Goal: Task Accomplishment & Management: Use online tool/utility

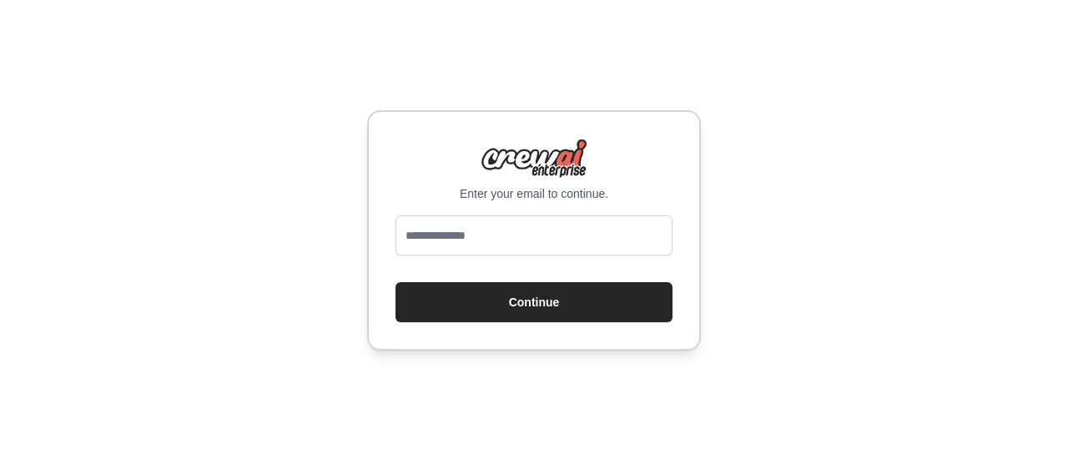
type input "**********"
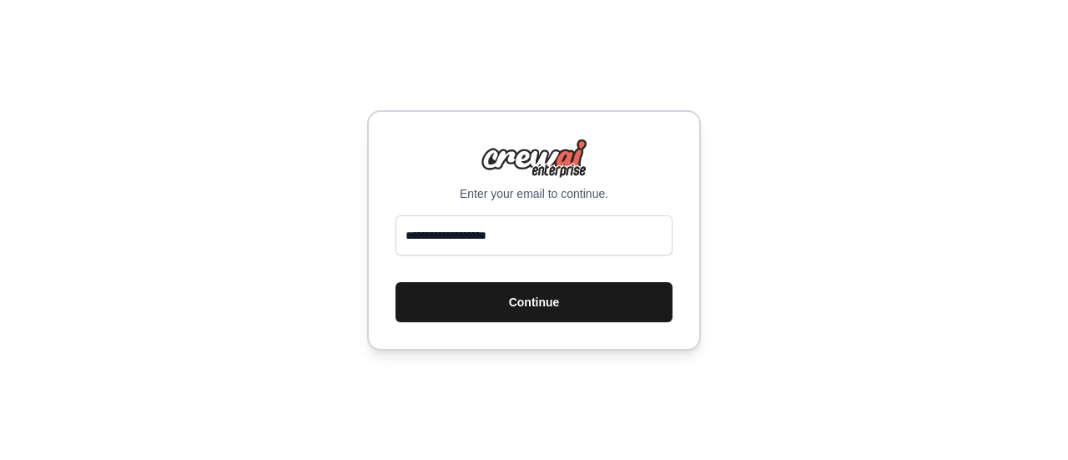
click at [485, 308] on button "Continue" at bounding box center [533, 302] width 277 height 40
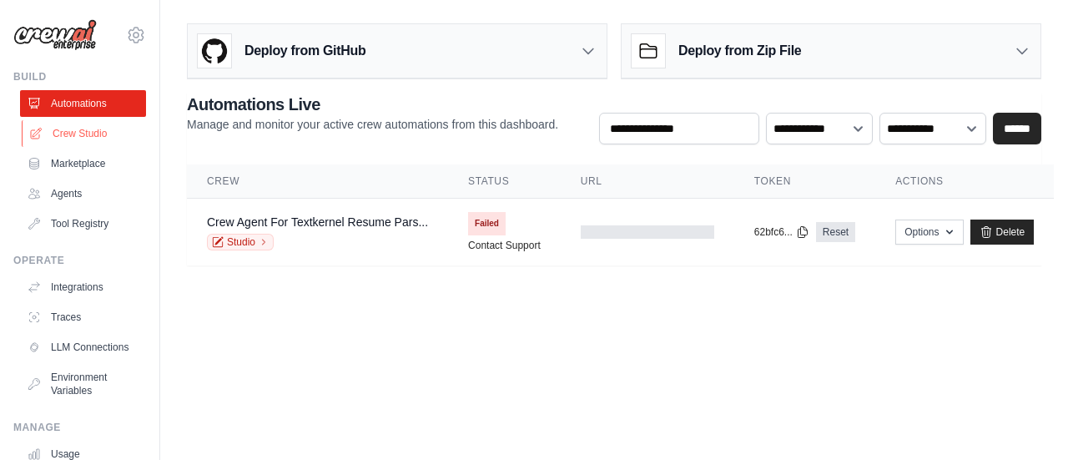
click at [80, 131] on link "Crew Studio" at bounding box center [85, 133] width 126 height 27
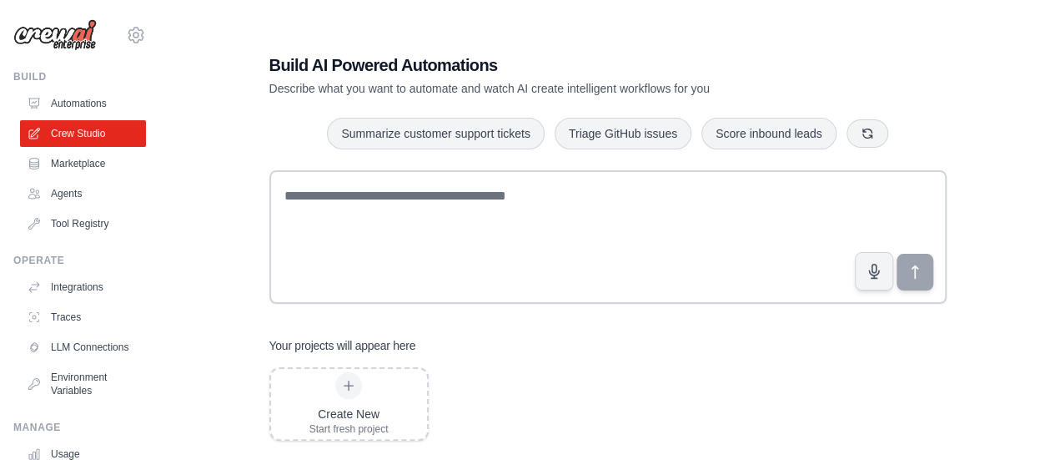
click at [235, 119] on div "Build AI Powered Automations Describe what you want to automate and watch AI cr…" at bounding box center [608, 247] width 842 height 460
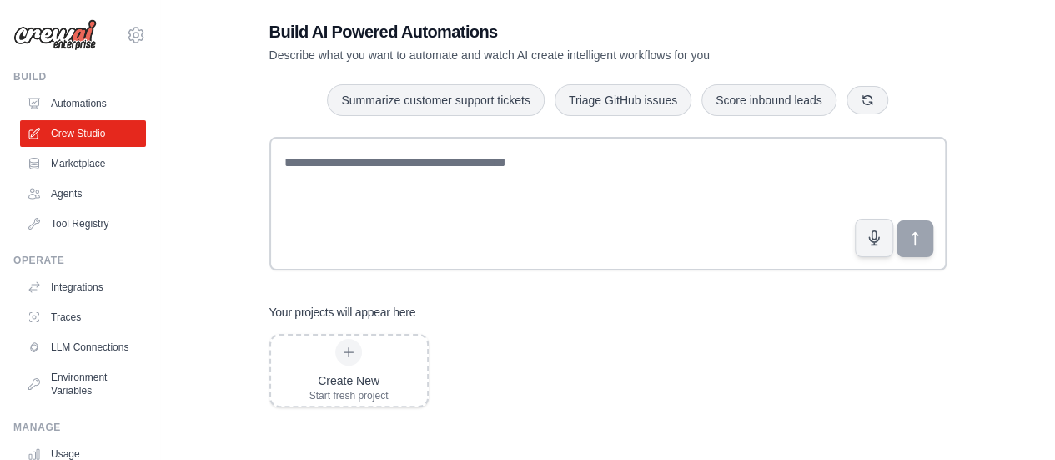
click at [207, 190] on div "Build AI Powered Automations Describe what you want to automate and watch AI cr…" at bounding box center [608, 213] width 842 height 460
click at [207, 126] on div "Build AI Powered Automations Describe what you want to automate and watch AI cr…" at bounding box center [608, 213] width 842 height 460
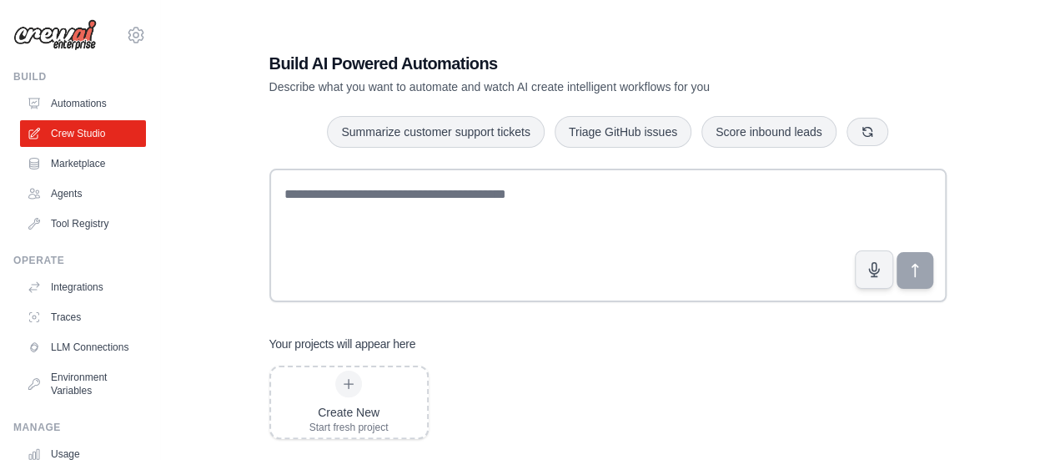
scroll to position [0, 0]
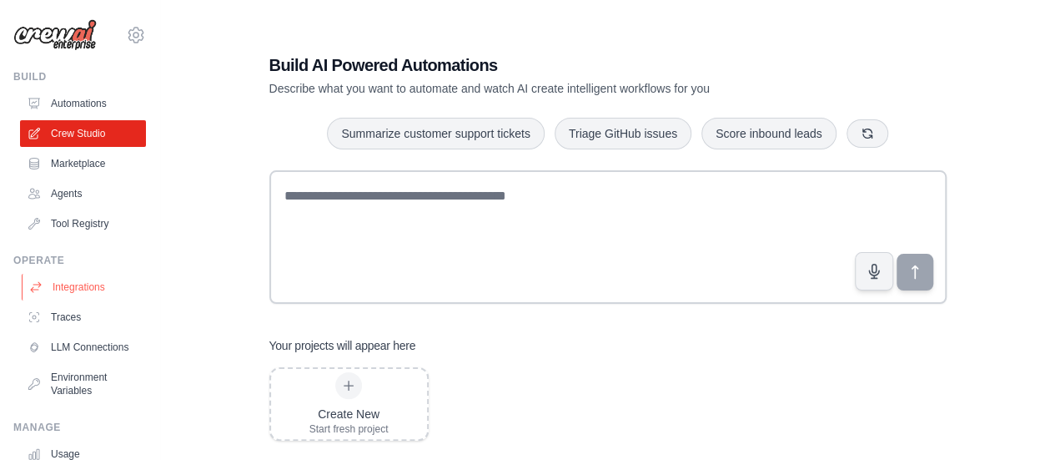
click at [77, 286] on link "Integrations" at bounding box center [85, 287] width 126 height 27
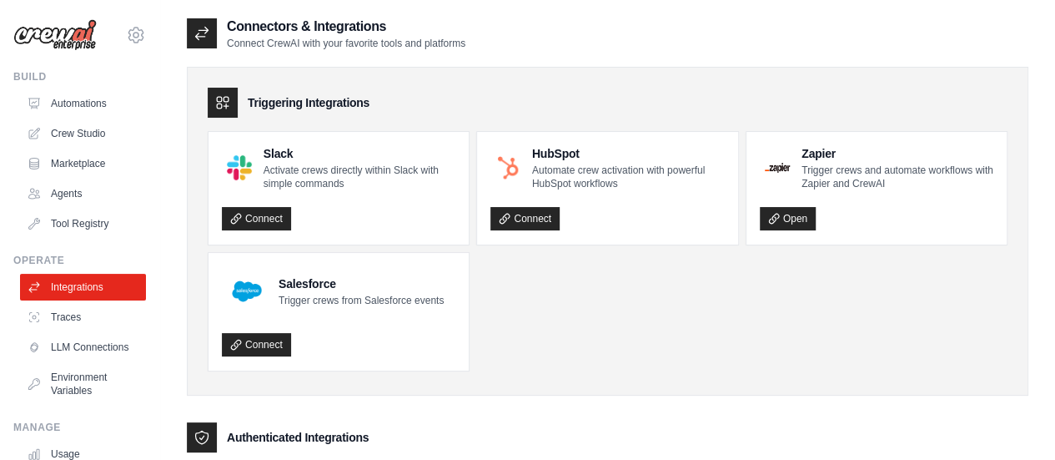
click at [651, 360] on ul "Slack Activate crews directly within Slack with simple commands Connect HubSpot…" at bounding box center [608, 251] width 800 height 240
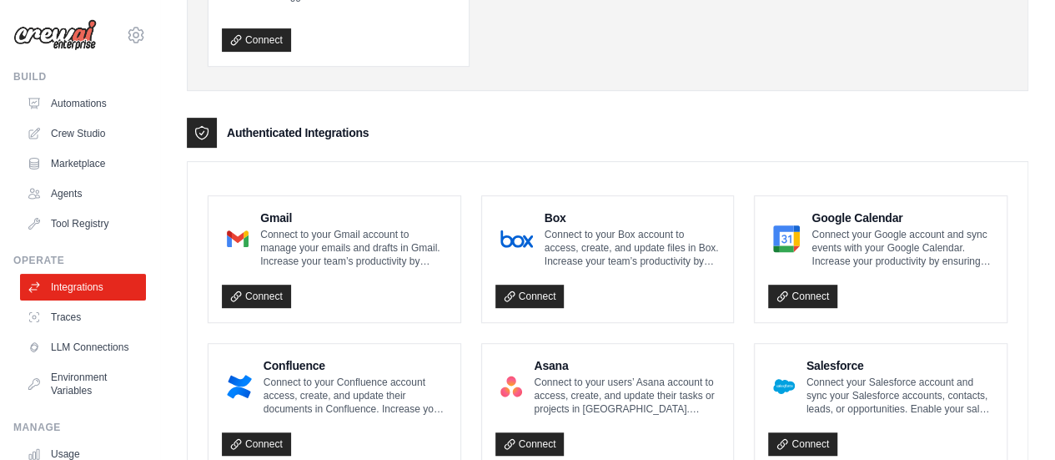
scroll to position [300, 0]
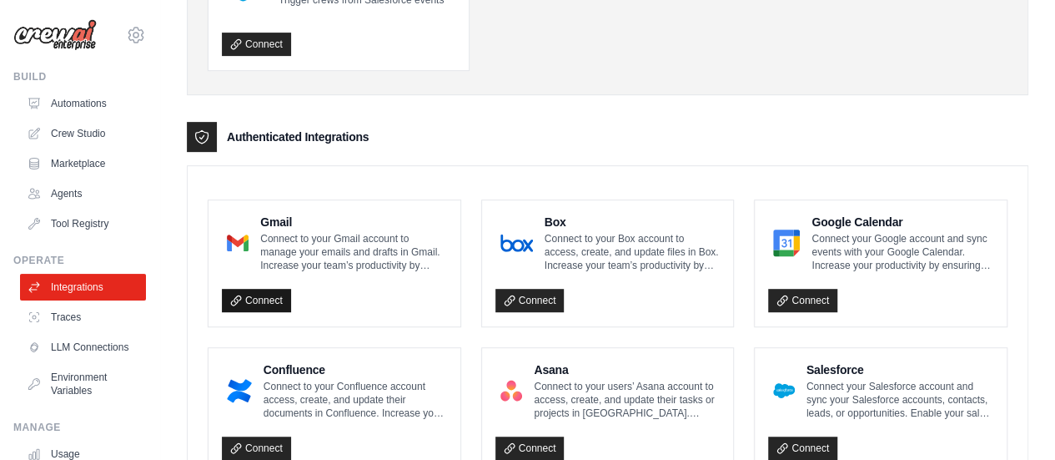
click at [250, 296] on link "Connect" at bounding box center [256, 300] width 69 height 23
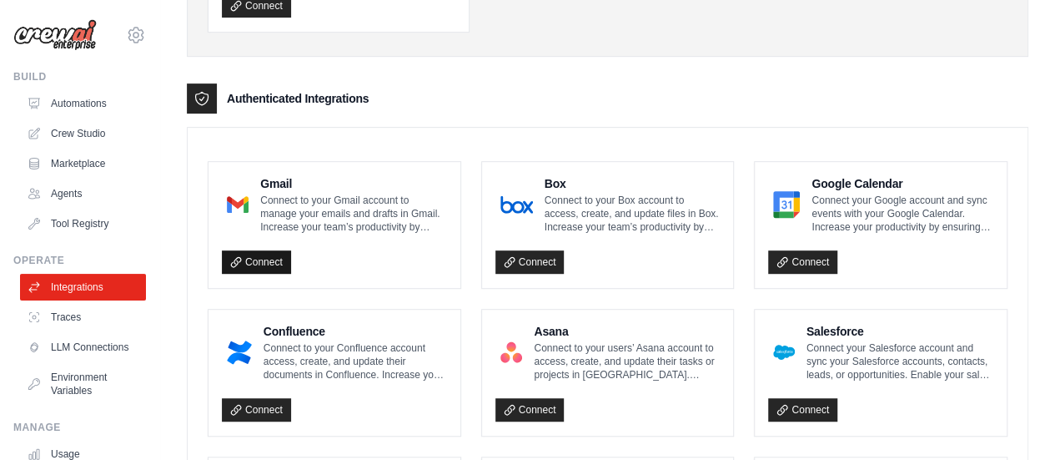
scroll to position [400, 0]
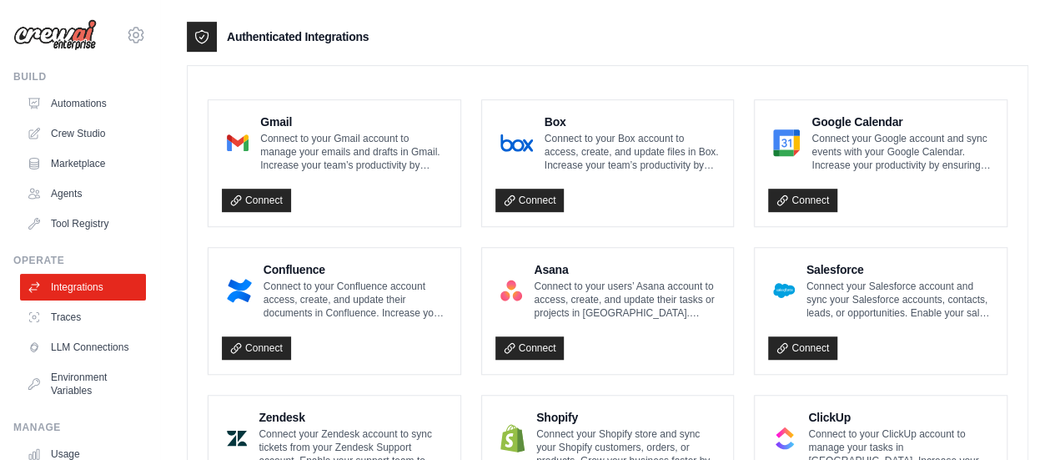
click at [242, 138] on img at bounding box center [238, 142] width 22 height 33
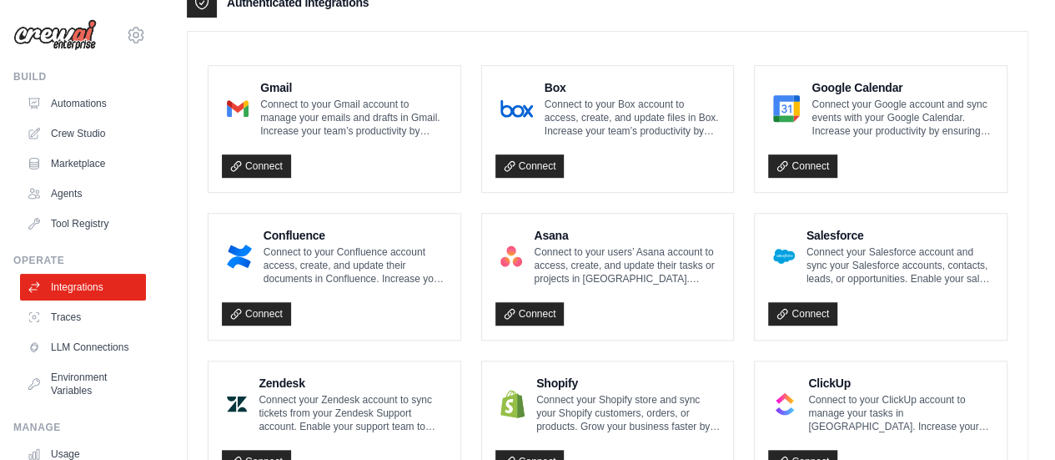
scroll to position [434, 0]
click at [263, 163] on link "Connect" at bounding box center [256, 166] width 69 height 23
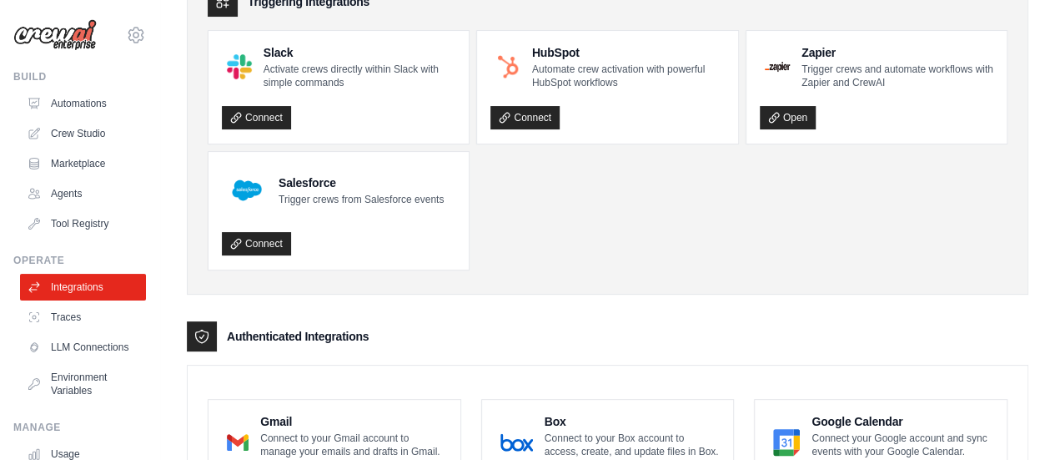
scroll to position [134, 0]
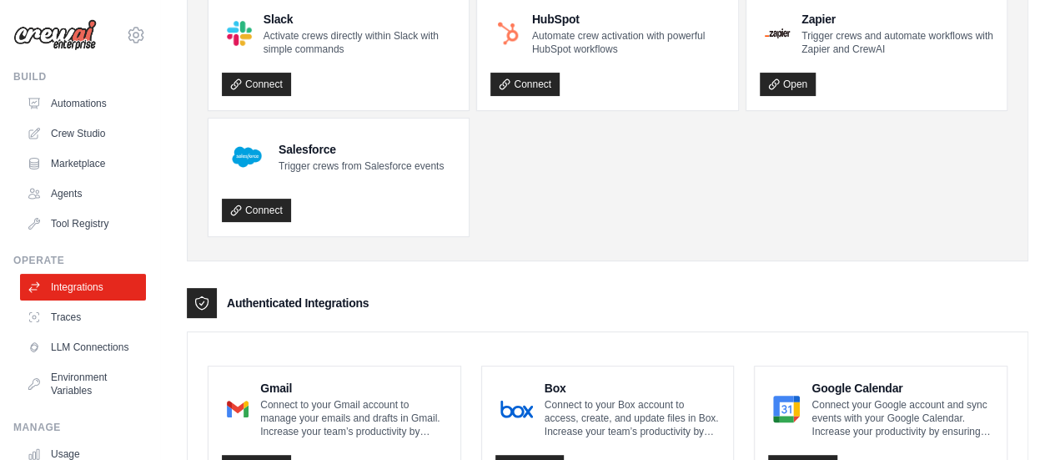
click at [567, 188] on ul "Slack Activate crews directly within Slack with simple commands Connect HubSpot…" at bounding box center [608, 117] width 800 height 240
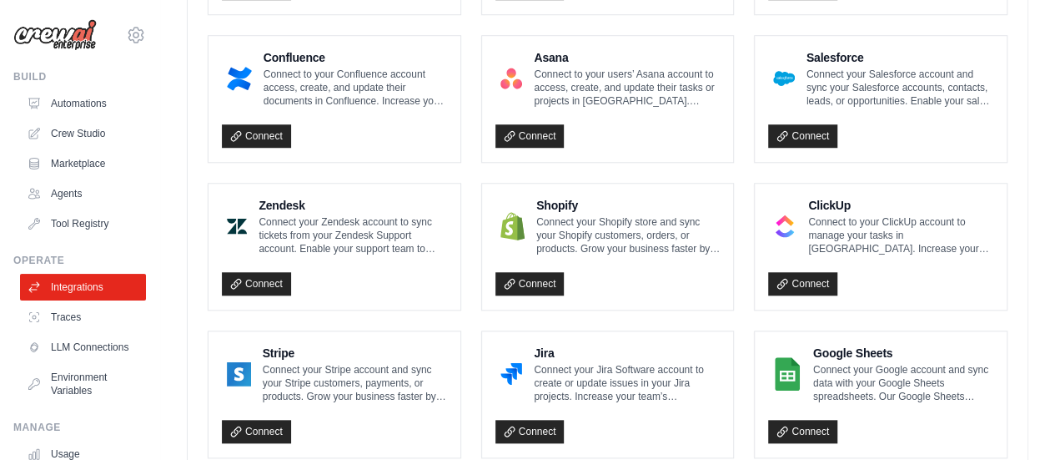
scroll to position [668, 0]
